Goal: Information Seeking & Learning: Learn about a topic

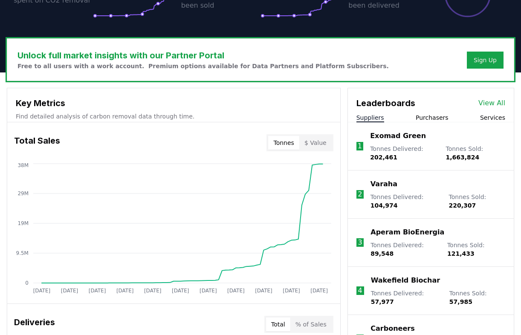
scroll to position [226, 0]
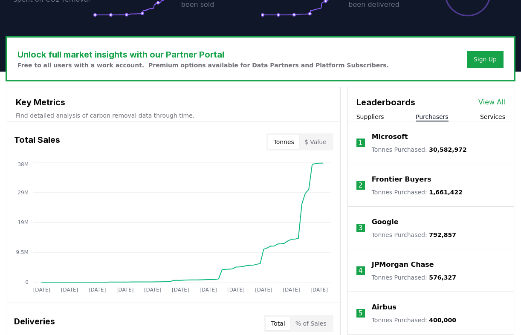
click at [433, 118] on button "Purchasers" at bounding box center [431, 116] width 33 height 9
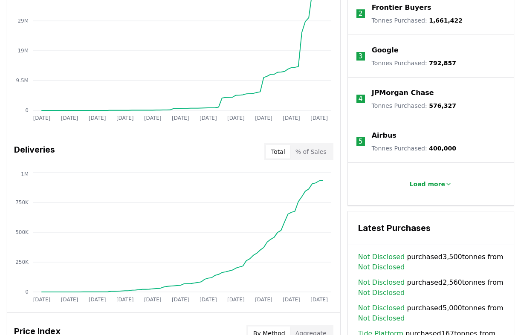
scroll to position [385, 0]
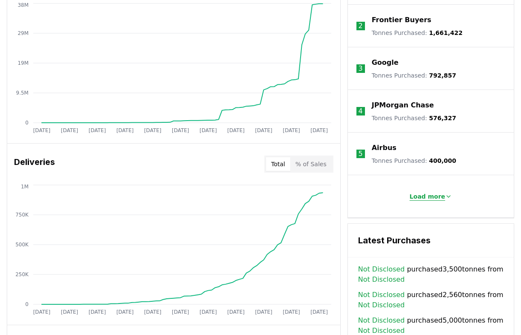
click at [440, 196] on p "Load more" at bounding box center [427, 196] width 36 height 9
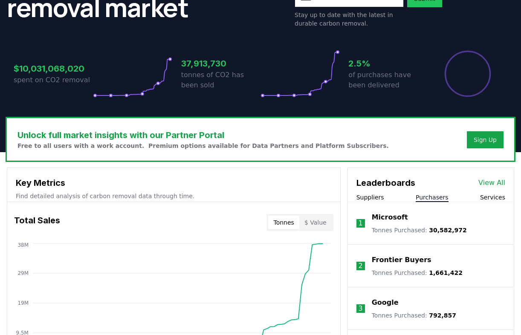
scroll to position [146, 0]
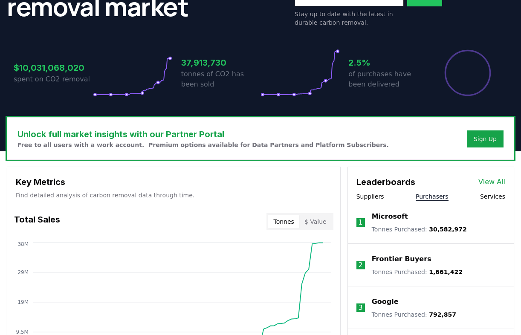
click at [485, 179] on link "View All" at bounding box center [491, 182] width 27 height 10
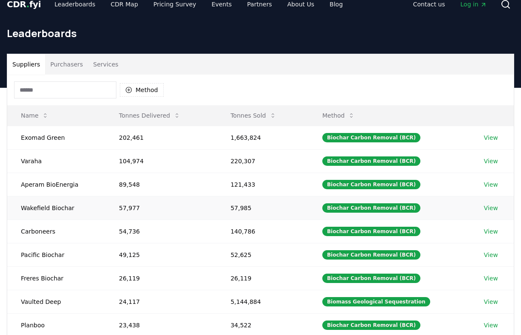
scroll to position [12, 0]
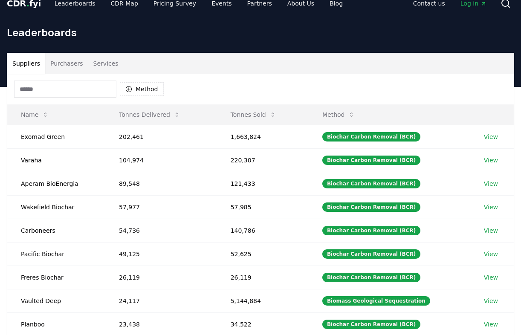
click at [61, 63] on button "Purchasers" at bounding box center [66, 63] width 43 height 20
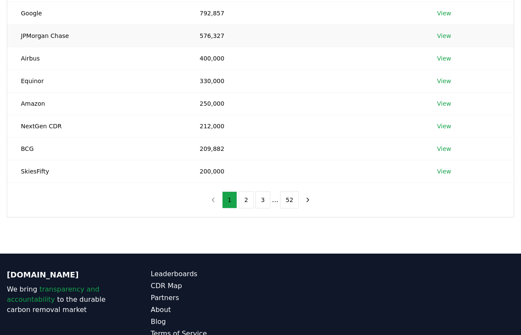
scroll to position [235, 0]
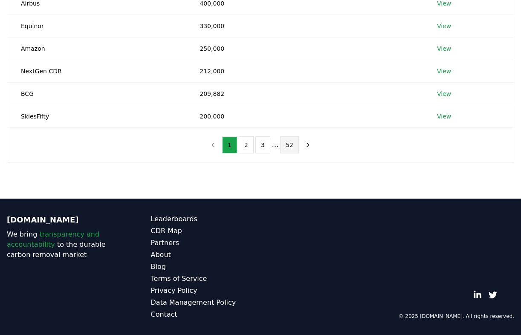
click at [289, 143] on button "52" at bounding box center [289, 144] width 19 height 17
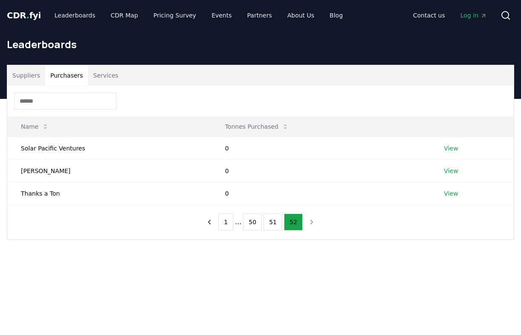
scroll to position [8, 0]
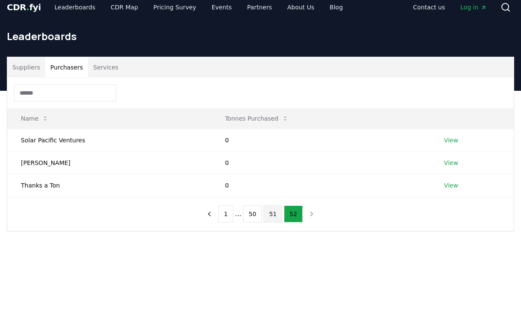
click at [271, 217] on button "51" at bounding box center [272, 213] width 19 height 17
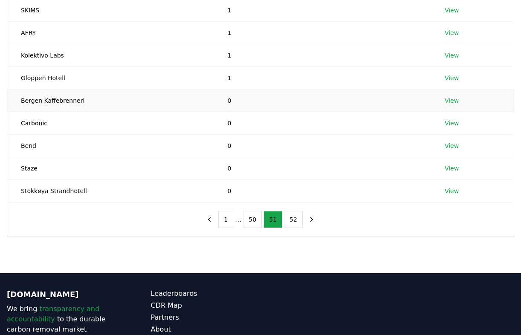
scroll to position [181, 0]
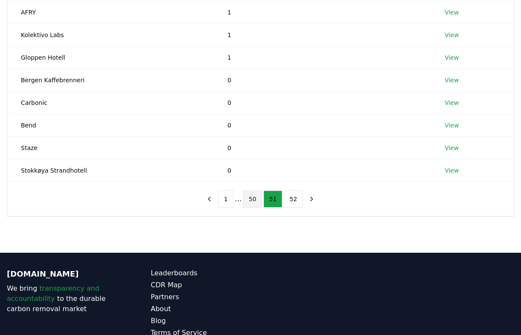
click at [247, 203] on button "50" at bounding box center [252, 198] width 19 height 17
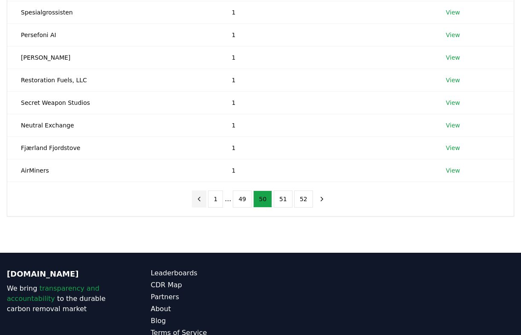
click at [202, 201] on icon "previous page" at bounding box center [199, 199] width 8 height 8
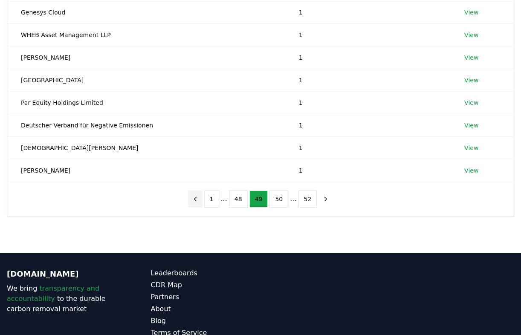
click at [199, 201] on icon "previous page" at bounding box center [195, 199] width 8 height 8
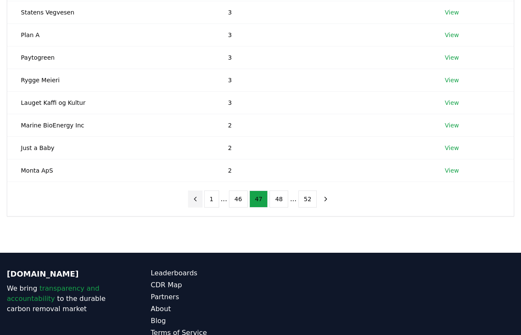
click at [199, 201] on icon "previous page" at bounding box center [195, 199] width 8 height 8
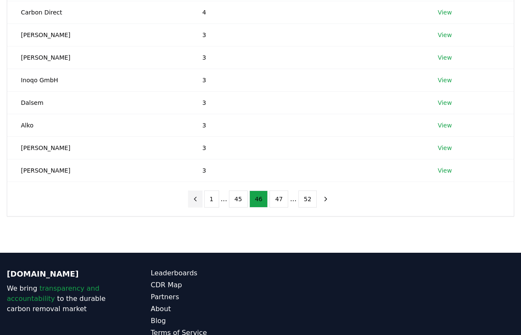
click at [199, 201] on icon "previous page" at bounding box center [195, 199] width 8 height 8
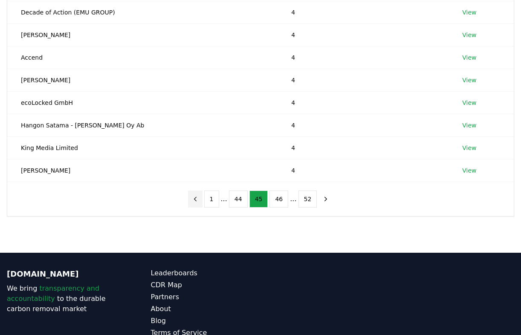
click at [199, 201] on icon "previous page" at bounding box center [195, 199] width 8 height 8
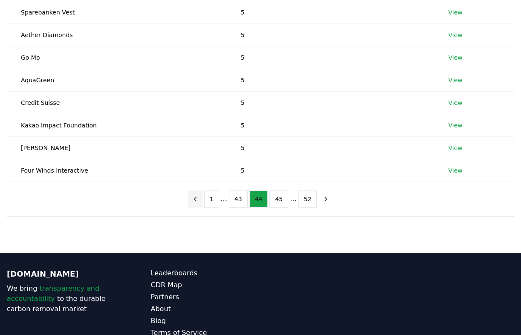
click at [199, 201] on icon "previous page" at bounding box center [195, 199] width 8 height 8
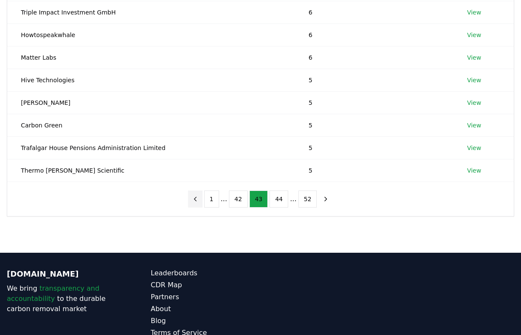
click at [199, 201] on icon "previous page" at bounding box center [195, 199] width 8 height 8
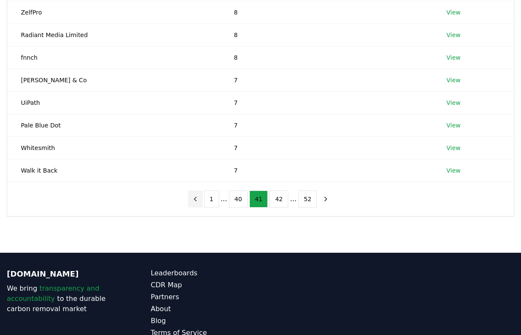
click at [199, 201] on icon "previous page" at bounding box center [195, 199] width 8 height 8
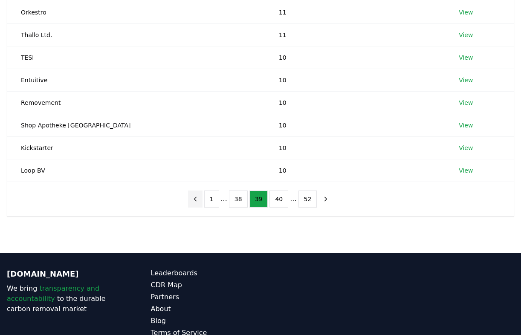
click at [199, 201] on icon "previous page" at bounding box center [195, 199] width 8 height 8
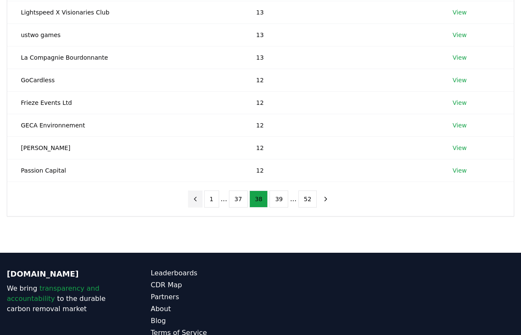
click at [199, 201] on icon "previous page" at bounding box center [195, 199] width 8 height 8
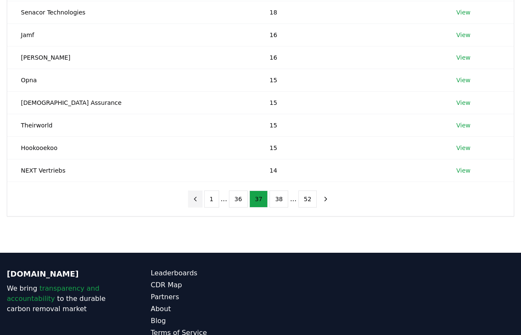
click at [199, 201] on icon "previous page" at bounding box center [195, 199] width 8 height 8
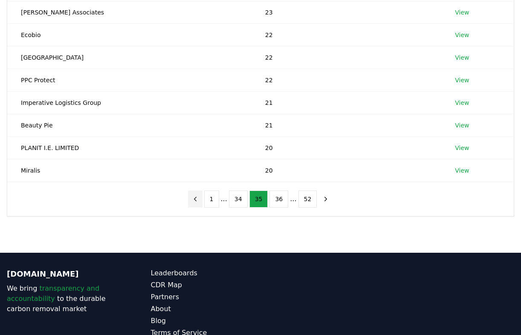
click at [199, 201] on icon "previous page" at bounding box center [195, 199] width 8 height 8
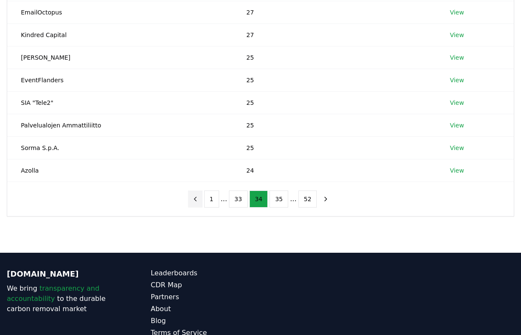
click at [199, 201] on icon "previous page" at bounding box center [195, 199] width 8 height 8
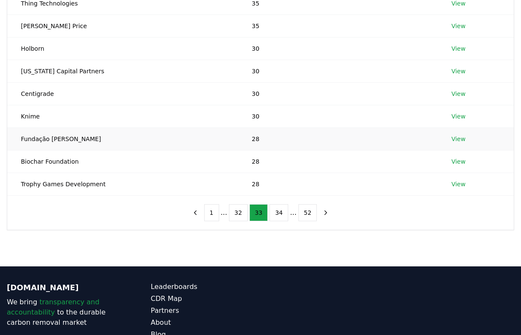
scroll to position [171, 0]
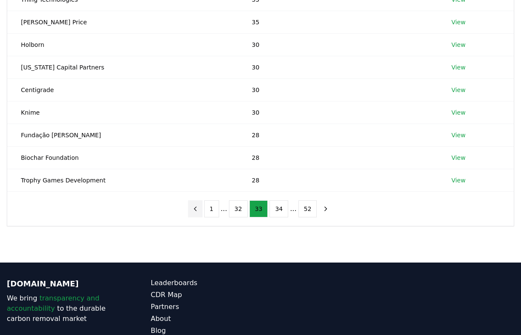
click at [198, 207] on icon "previous page" at bounding box center [195, 209] width 8 height 8
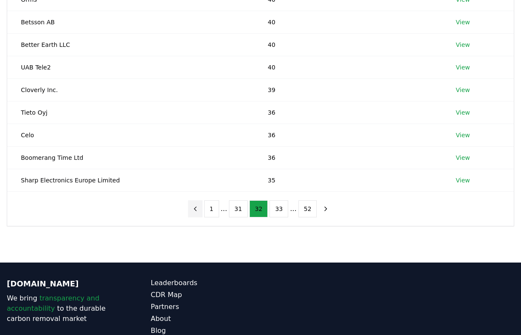
click at [198, 207] on icon "previous page" at bounding box center [195, 209] width 8 height 8
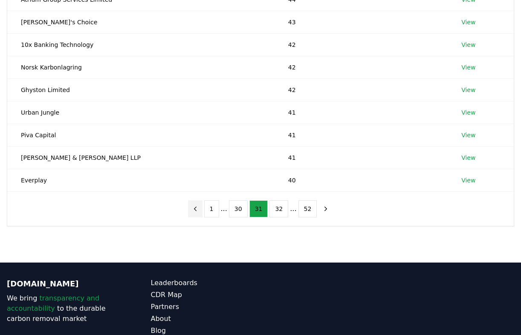
click at [198, 207] on icon "previous page" at bounding box center [195, 209] width 8 height 8
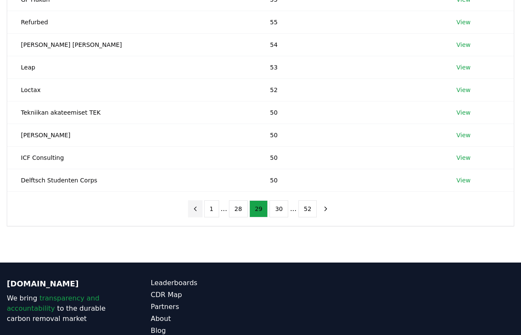
click at [198, 207] on icon "previous page" at bounding box center [195, 209] width 8 height 8
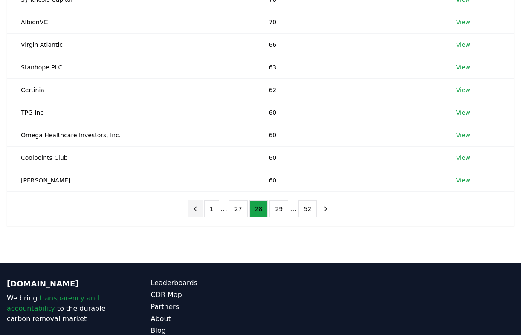
click at [198, 207] on icon "previous page" at bounding box center [195, 209] width 8 height 8
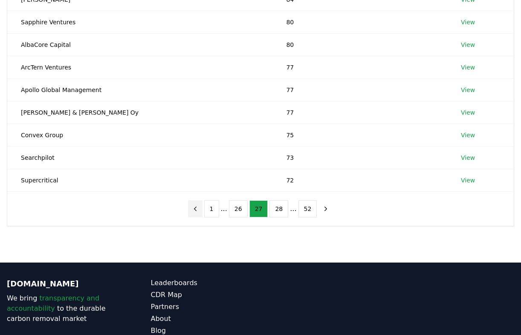
click at [198, 207] on icon "previous page" at bounding box center [195, 209] width 8 height 8
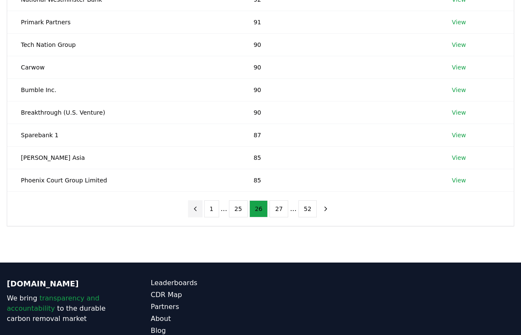
click at [198, 207] on icon "previous page" at bounding box center [195, 209] width 8 height 8
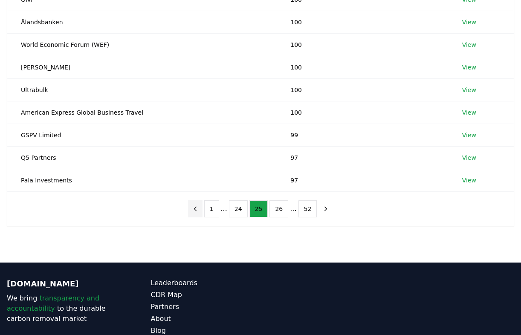
click at [198, 207] on icon "previous page" at bounding box center [195, 209] width 8 height 8
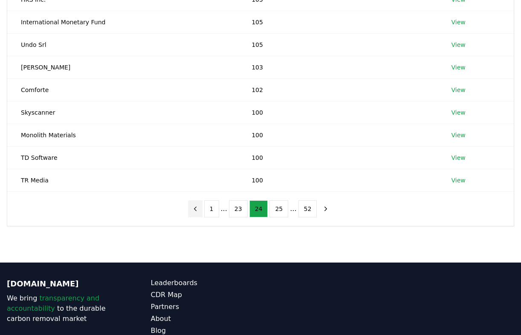
click at [198, 207] on icon "previous page" at bounding box center [195, 209] width 8 height 8
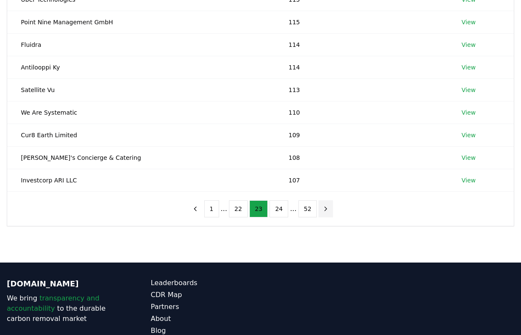
click at [325, 209] on icon "next page" at bounding box center [326, 209] width 8 height 8
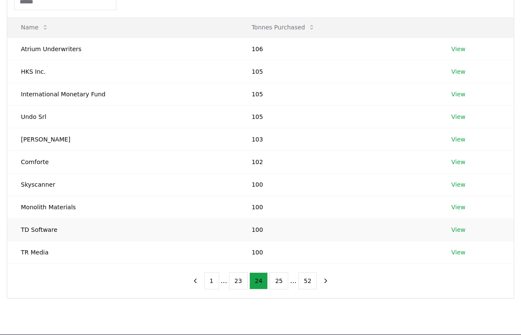
scroll to position [192, 0]
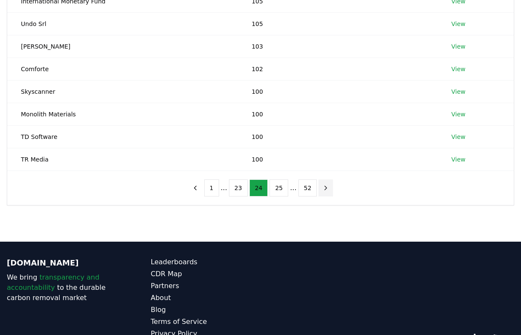
click at [323, 188] on icon "next page" at bounding box center [326, 188] width 8 height 8
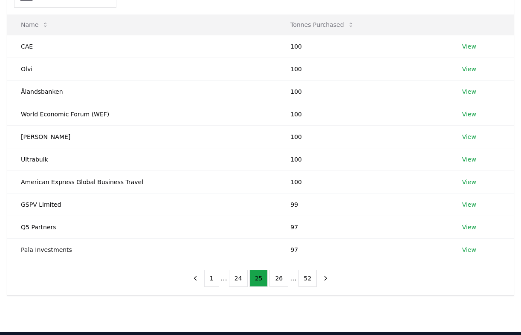
scroll to position [107, 0]
